Goal: Transaction & Acquisition: Purchase product/service

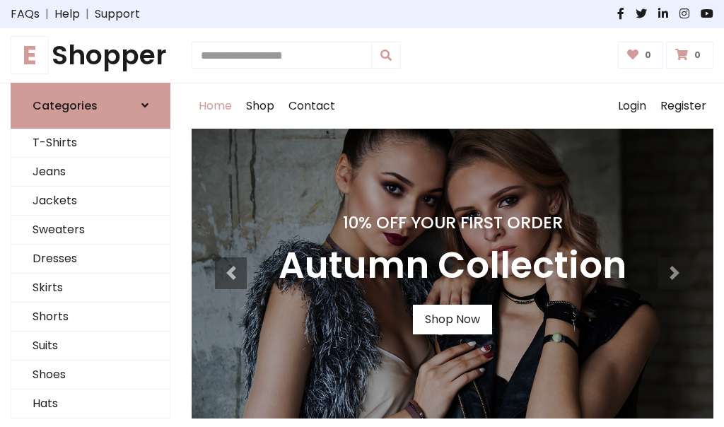
click at [362, 214] on h4 "10% Off Your First Order" at bounding box center [453, 223] width 348 height 20
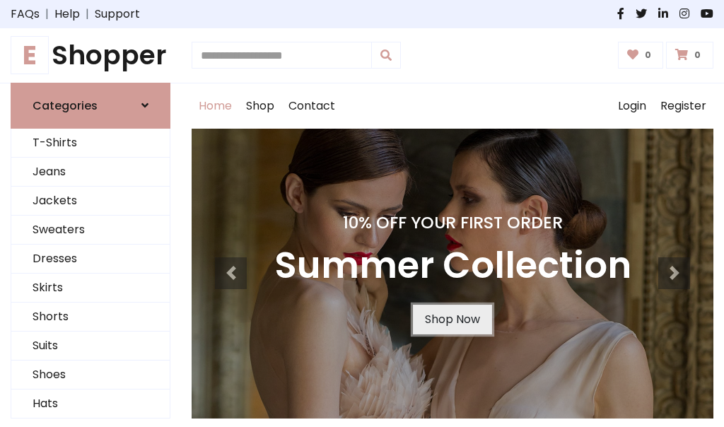
click at [452, 319] on link "Shop Now" at bounding box center [452, 320] width 79 height 30
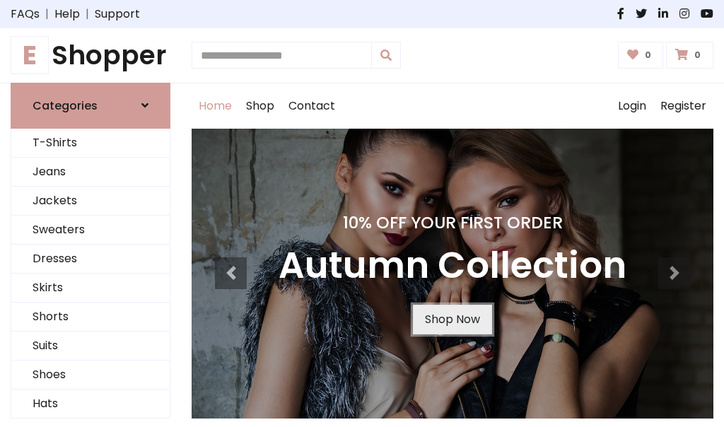
click at [452, 319] on link "Shop Now" at bounding box center [452, 320] width 79 height 30
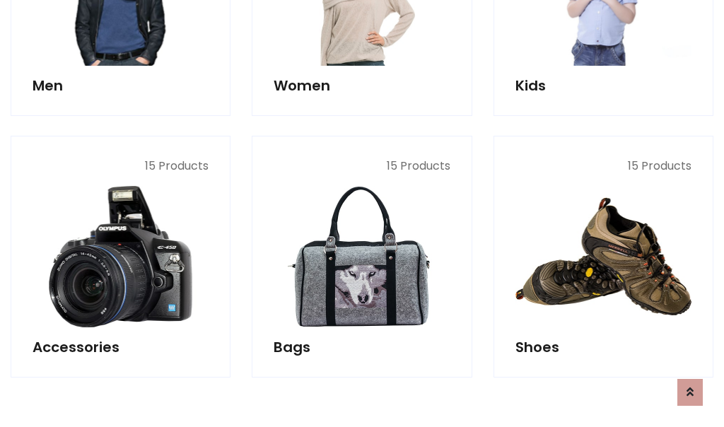
scroll to position [1410, 0]
